Goal: Transaction & Acquisition: Purchase product/service

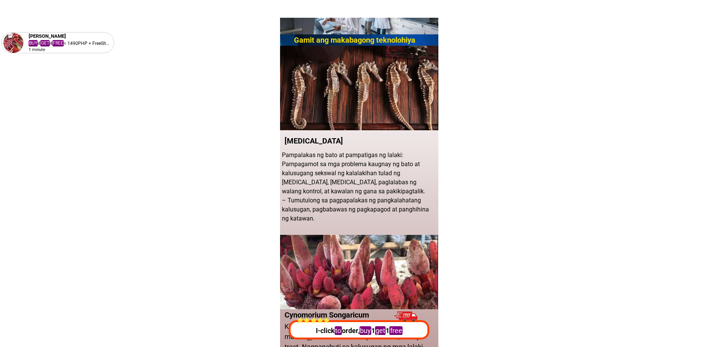
scroll to position [603, 0]
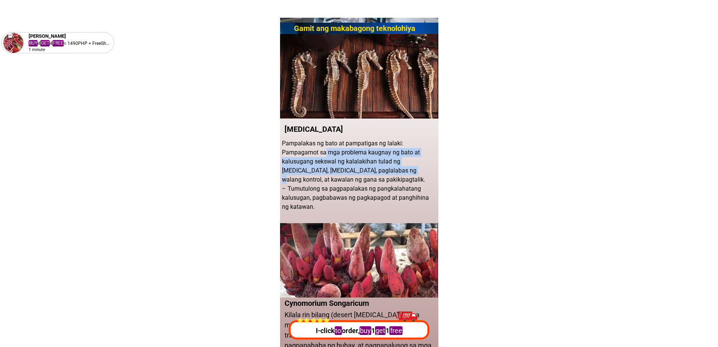
drag, startPoint x: 325, startPoint y: 152, endPoint x: 385, endPoint y: 169, distance: 62.4
click at [385, 169] on font "Pampalakas ng bato at pampatigas ng lalaki: Pampagamot sa mga problema kaugnay …" at bounding box center [353, 161] width 143 height 43
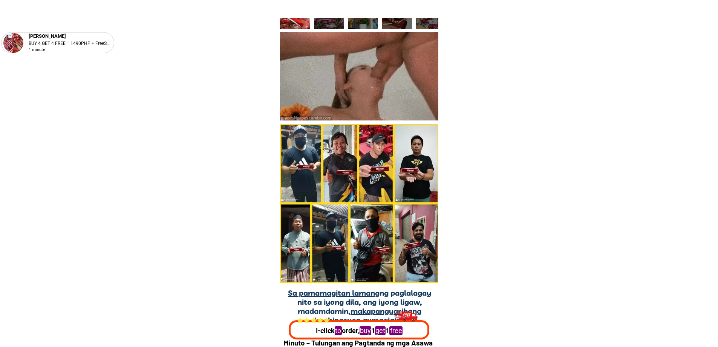
scroll to position [5204, 0]
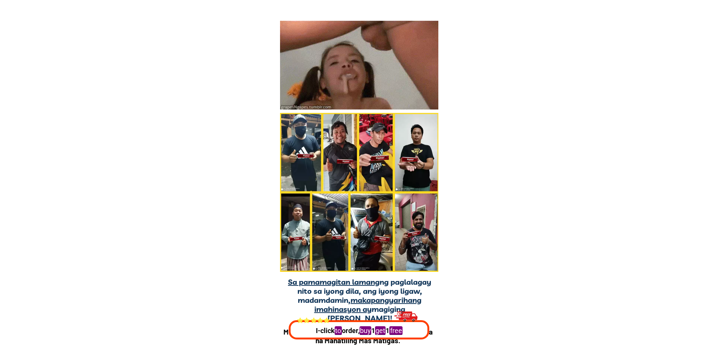
drag, startPoint x: 535, startPoint y: 190, endPoint x: 526, endPoint y: 287, distance: 97.3
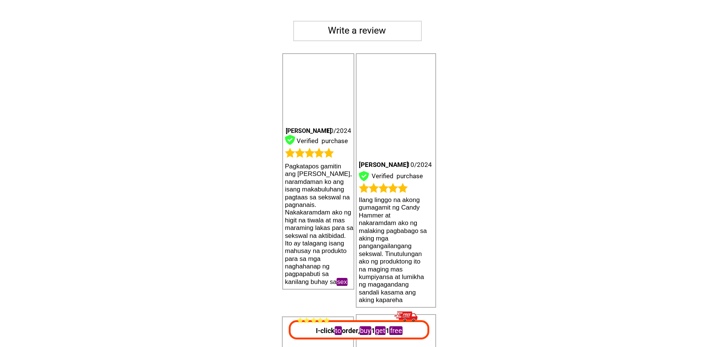
scroll to position [14593, 0]
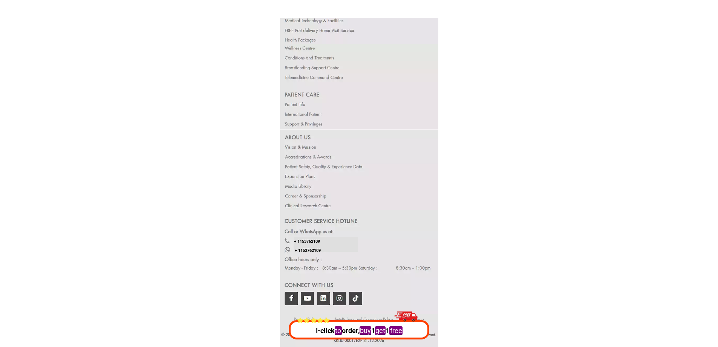
drag, startPoint x: 297, startPoint y: 178, endPoint x: 349, endPoint y: 262, distance: 99.0
click at [349, 262] on div "+ 1153762109 + 1153762109 2Peso/Day - Free Shipping - Buy Now" at bounding box center [359, 144] width 158 height 406
drag, startPoint x: 299, startPoint y: 102, endPoint x: 313, endPoint y: 123, distance: 24.9
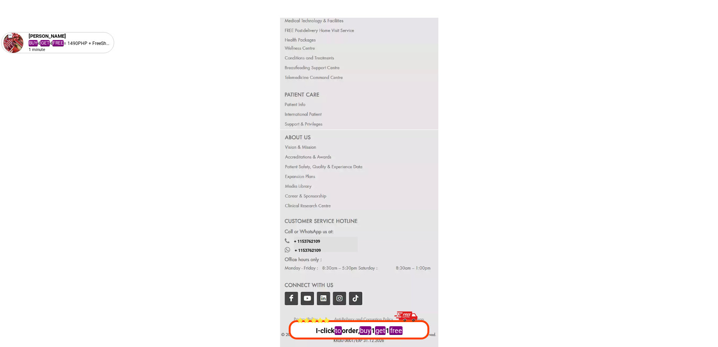
click at [313, 123] on div at bounding box center [359, 87] width 159 height 86
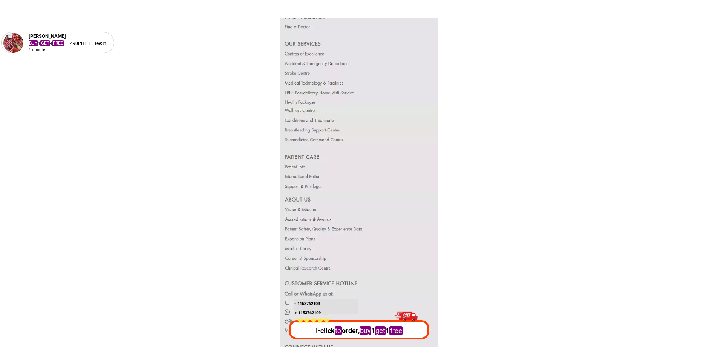
scroll to position [14404, 0]
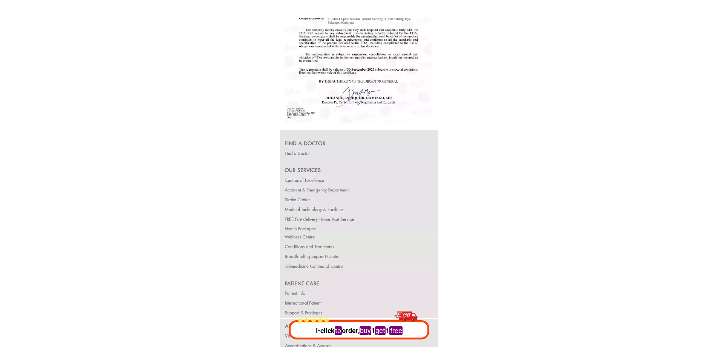
drag, startPoint x: 336, startPoint y: 88, endPoint x: 288, endPoint y: 80, distance: 48.2
click at [288, 80] on div at bounding box center [359, 27] width 148 height 191
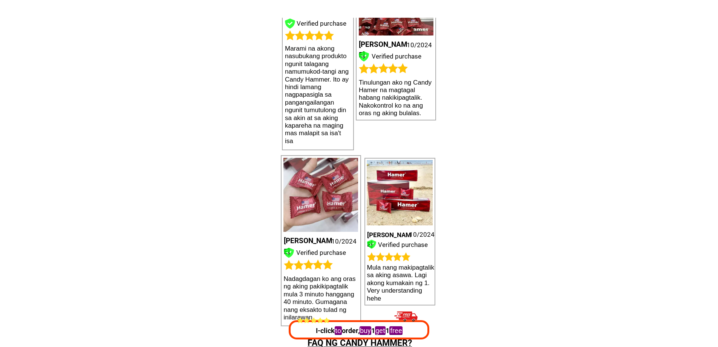
scroll to position [12632, 0]
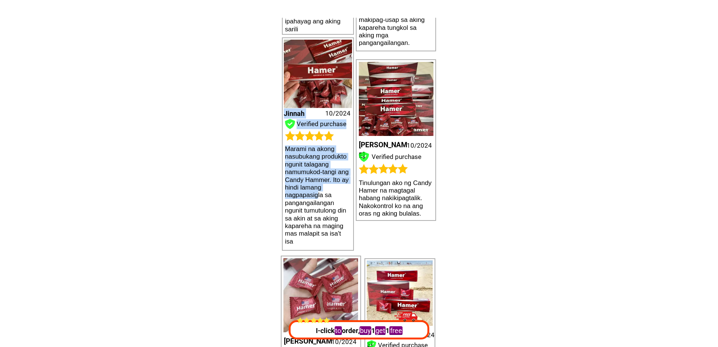
drag, startPoint x: 318, startPoint y: 192, endPoint x: 282, endPoint y: 188, distance: 36.1
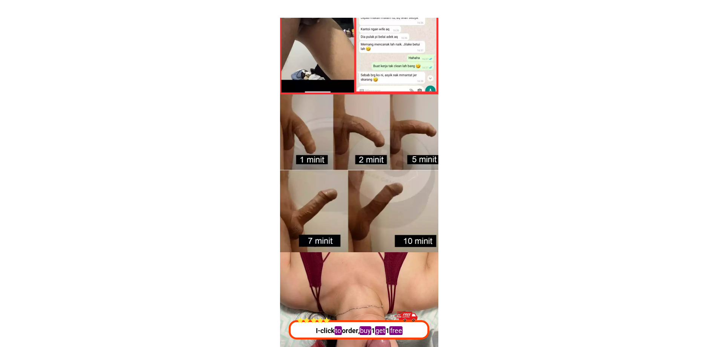
scroll to position [1432, 0]
